Goal: Task Accomplishment & Management: Manage account settings

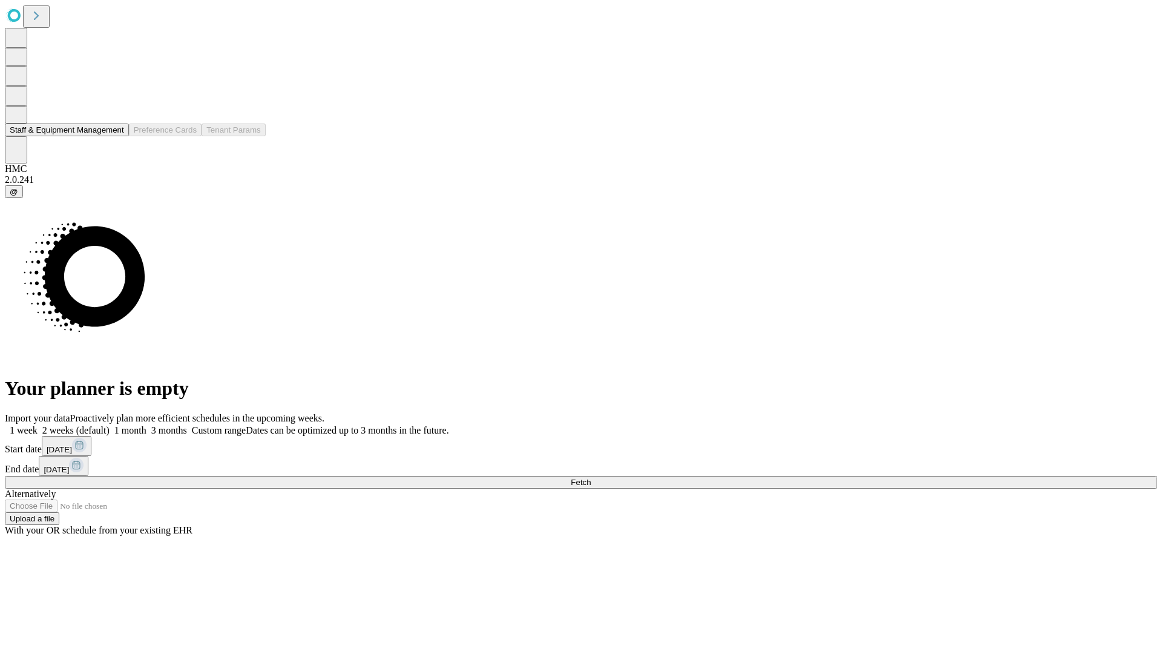
click at [116, 136] on button "Staff & Equipment Management" at bounding box center [67, 130] width 124 height 13
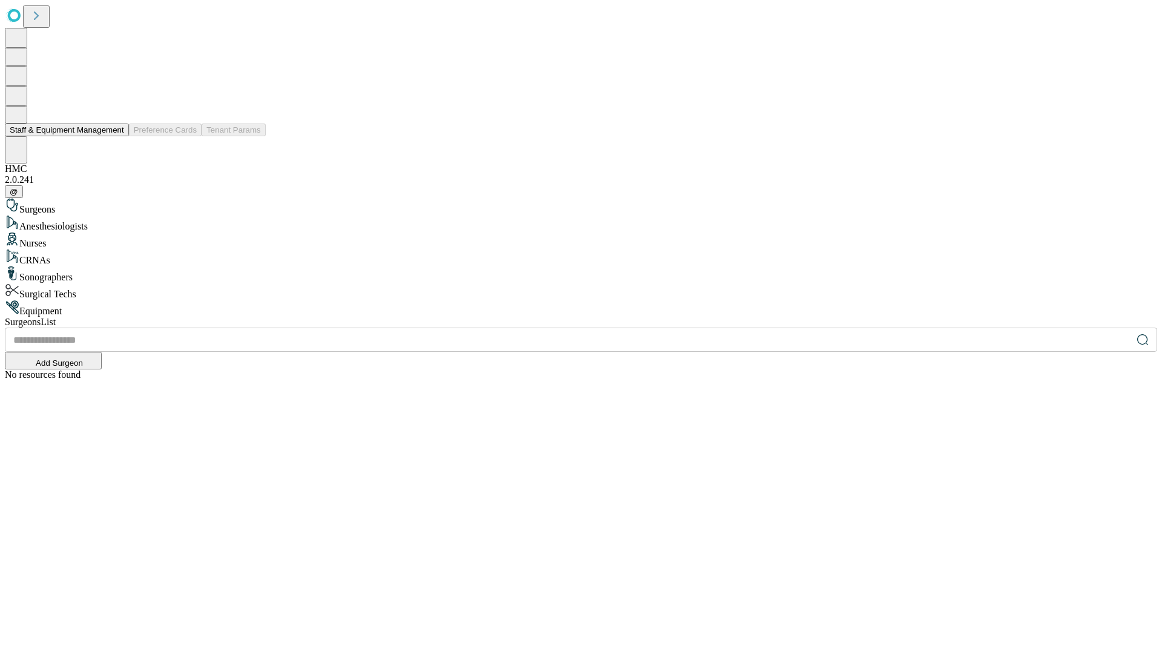
click at [116, 136] on button "Staff & Equipment Management" at bounding box center [67, 130] width 124 height 13
